Goal: Navigation & Orientation: Find specific page/section

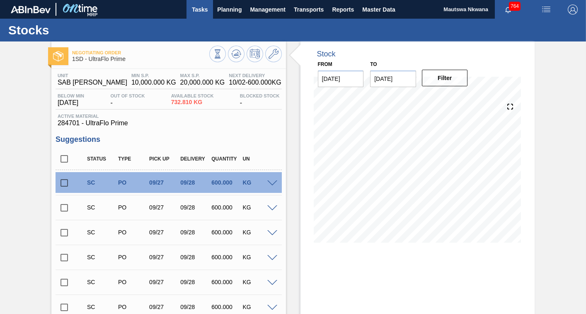
click at [197, 7] on span "Tasks" at bounding box center [200, 10] width 18 height 10
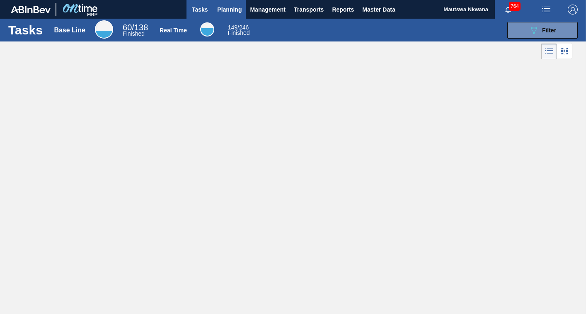
click at [236, 7] on span "Planning" at bounding box center [229, 10] width 24 height 10
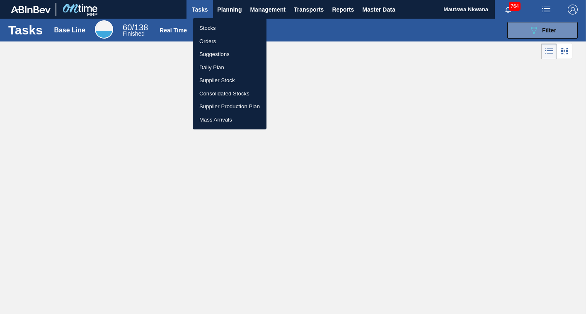
click at [207, 40] on li "Orders" at bounding box center [230, 41] width 74 height 13
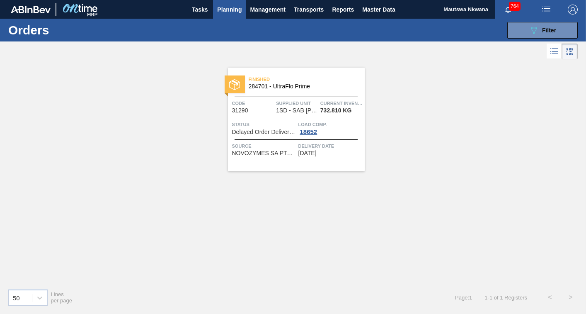
click at [233, 6] on span "Planning" at bounding box center [229, 10] width 24 height 10
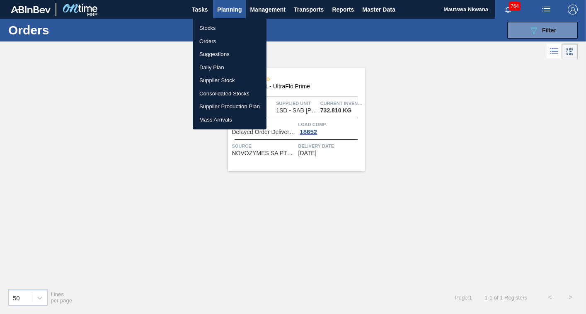
click at [215, 30] on li "Stocks" at bounding box center [230, 28] width 74 height 13
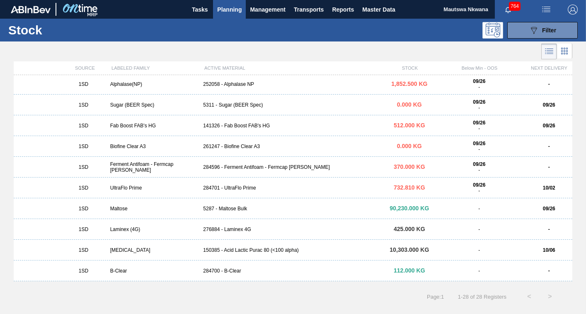
scroll to position [208, 0]
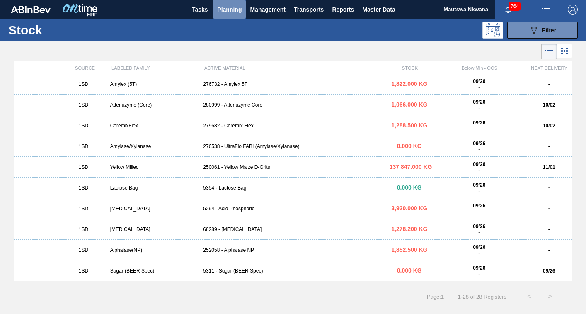
click at [221, 7] on span "Planning" at bounding box center [229, 10] width 24 height 10
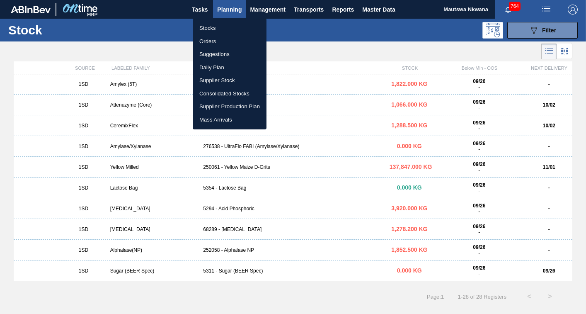
click at [209, 66] on li "Daily Plan" at bounding box center [230, 67] width 74 height 13
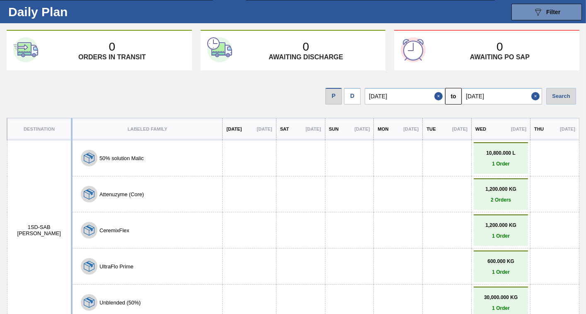
scroll to position [34, 0]
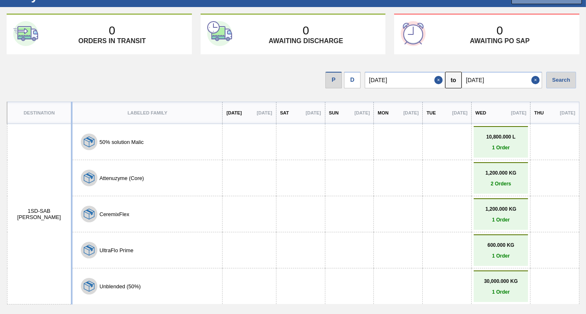
click at [494, 174] on p "1,200.000 KG" at bounding box center [501, 173] width 50 height 6
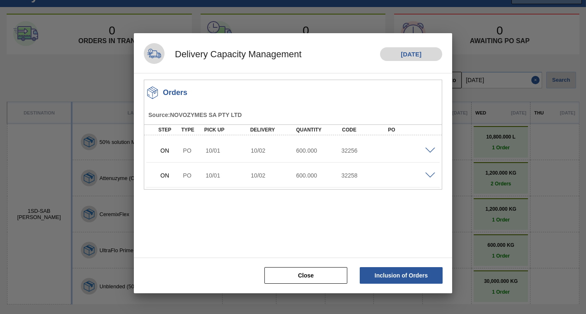
click at [497, 175] on div at bounding box center [293, 157] width 586 height 314
click at [540, 197] on div at bounding box center [293, 157] width 586 height 314
click at [447, 295] on div at bounding box center [293, 157] width 586 height 314
click at [335, 277] on button "Close" at bounding box center [305, 275] width 83 height 17
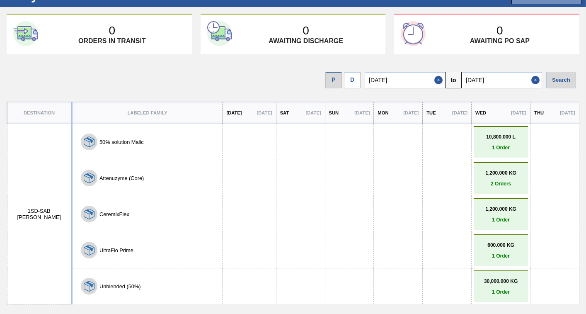
click at [498, 226] on div "1,200.000 KG 1 Order" at bounding box center [501, 213] width 54 height 31
click at [504, 211] on p "1,200.000 KG" at bounding box center [501, 209] width 50 height 6
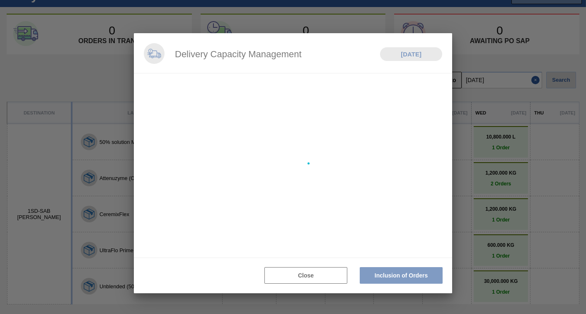
click at [504, 211] on div at bounding box center [293, 157] width 586 height 314
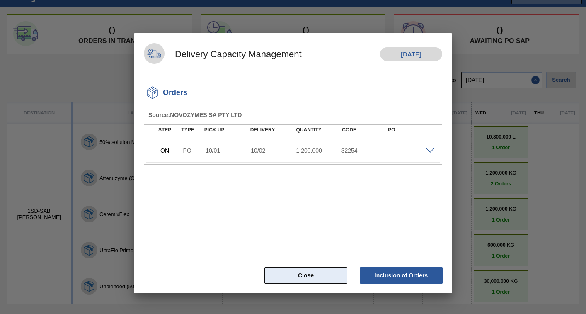
click at [299, 272] on button "Close" at bounding box center [305, 275] width 83 height 17
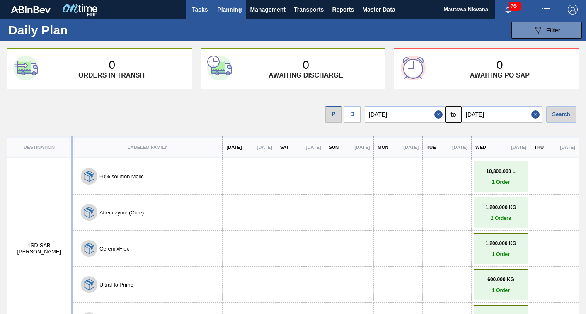
click at [193, 8] on span "Tasks" at bounding box center [200, 10] width 18 height 10
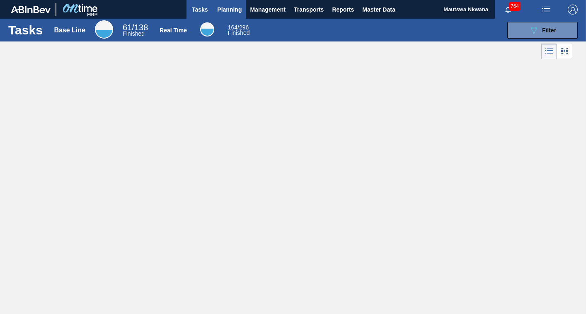
click at [231, 7] on span "Planning" at bounding box center [229, 10] width 24 height 10
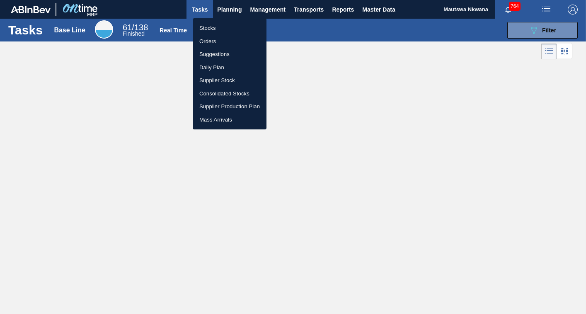
click at [208, 40] on li "Orders" at bounding box center [230, 41] width 74 height 13
